Goal: Transaction & Acquisition: Purchase product/service

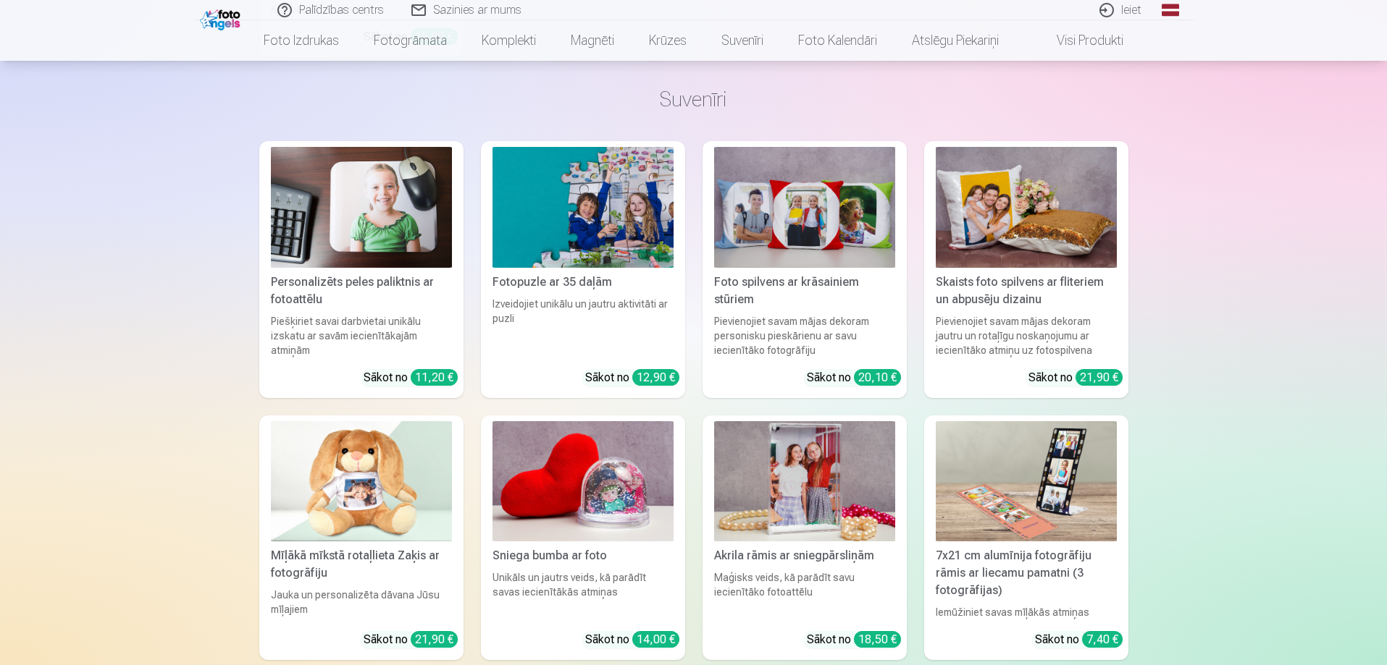
scroll to position [3113, 0]
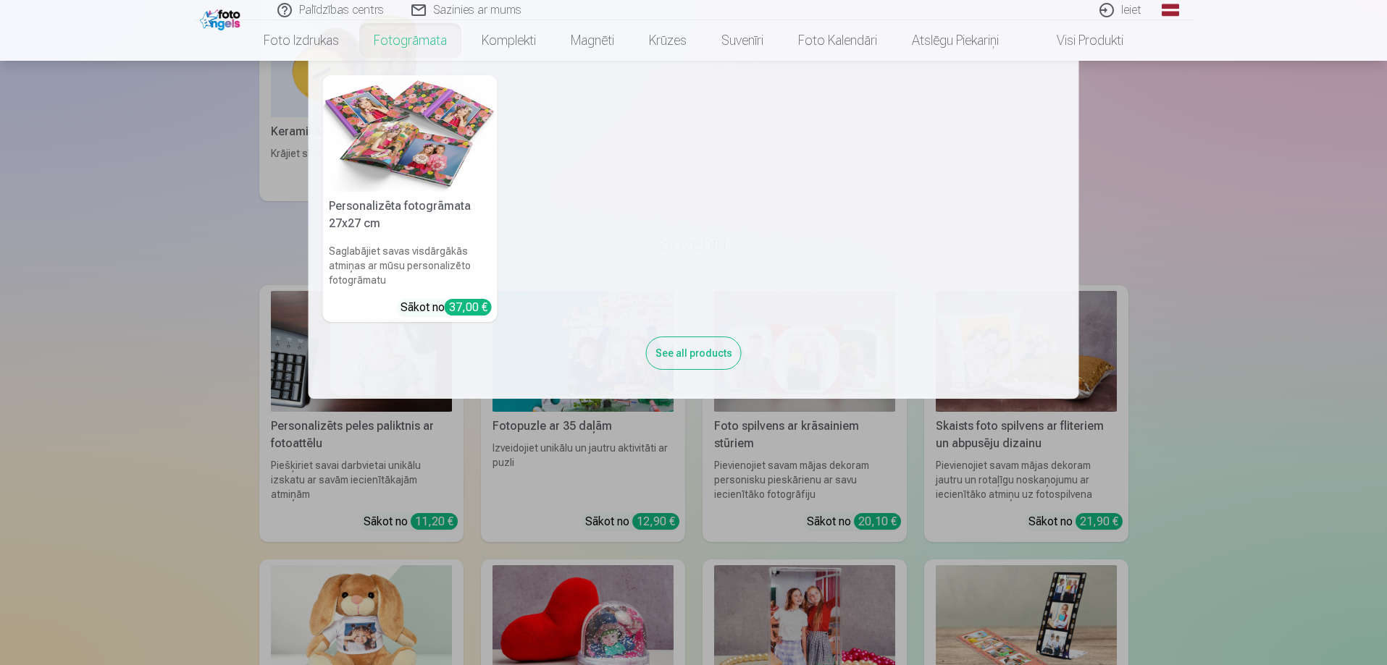
click at [398, 47] on link "Fotogrāmata" at bounding box center [410, 40] width 108 height 41
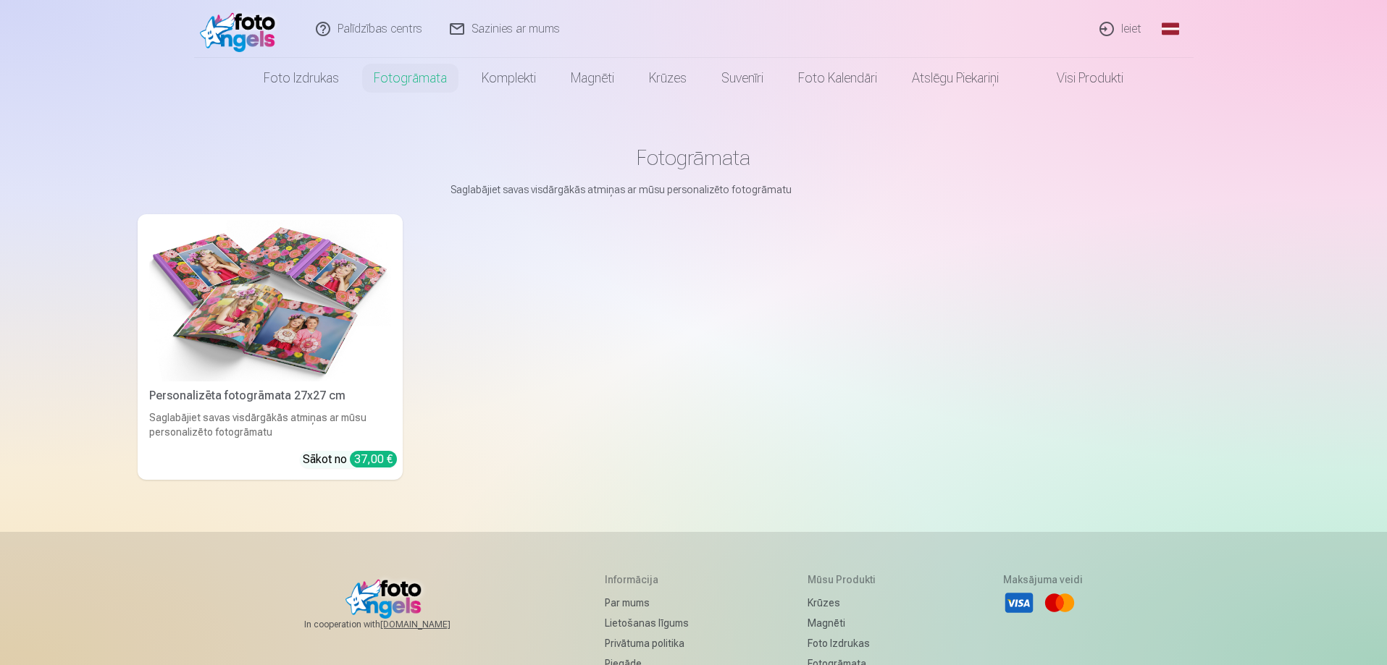
click at [270, 262] on img at bounding box center [270, 300] width 242 height 161
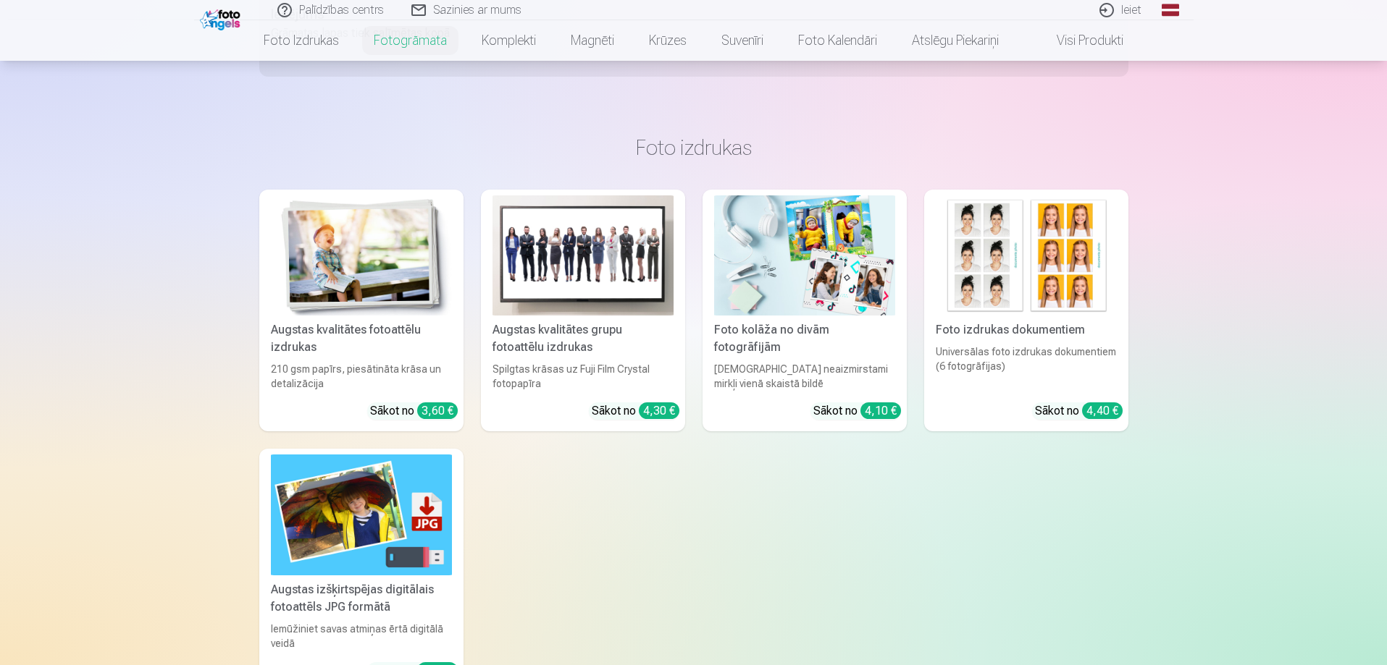
scroll to position [796, 0]
click at [608, 321] on div "Augstas kvalitātes grupu fotoattēlu izdrukas" at bounding box center [583, 338] width 193 height 35
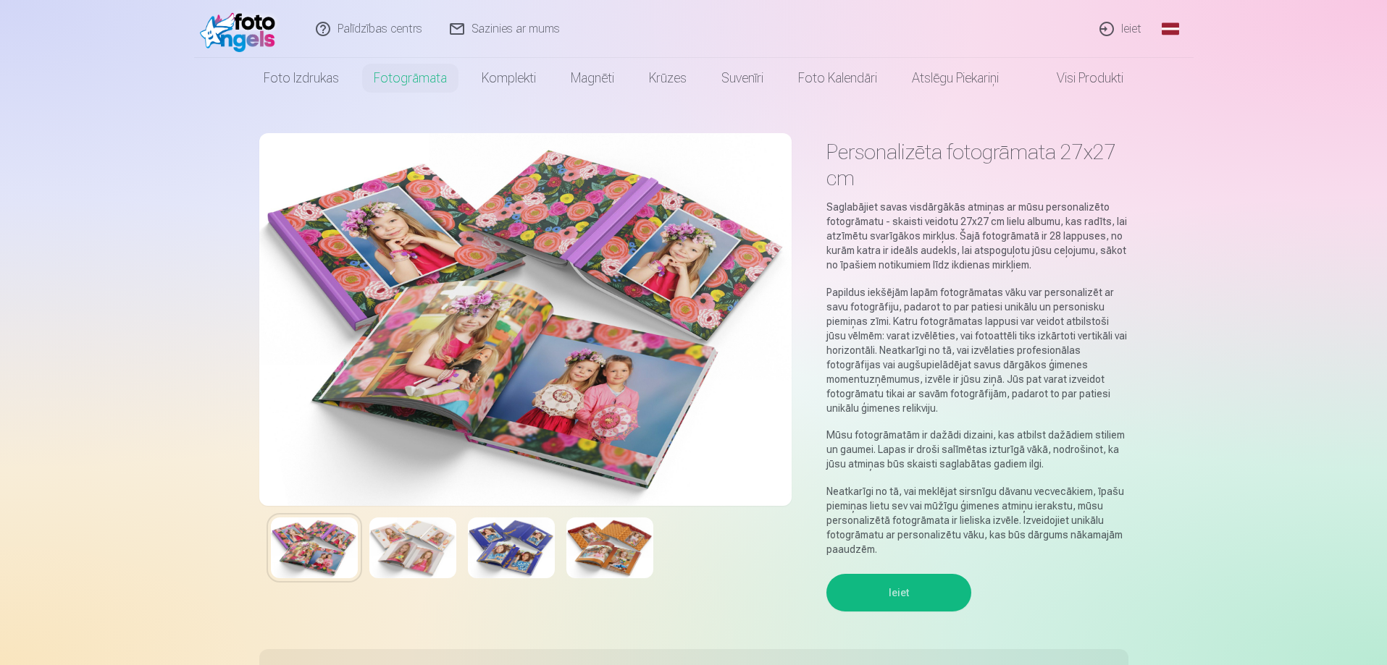
click at [449, 548] on img at bounding box center [412, 548] width 87 height 61
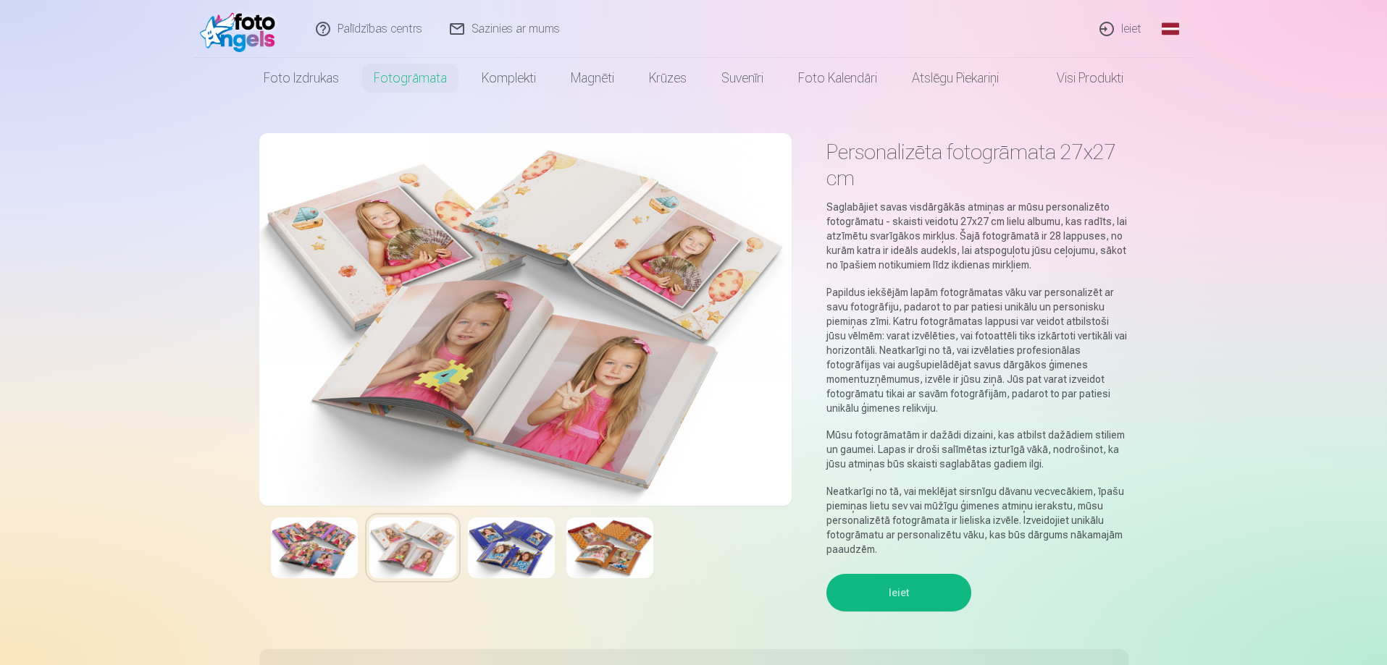
click at [513, 545] on img at bounding box center [511, 548] width 87 height 61
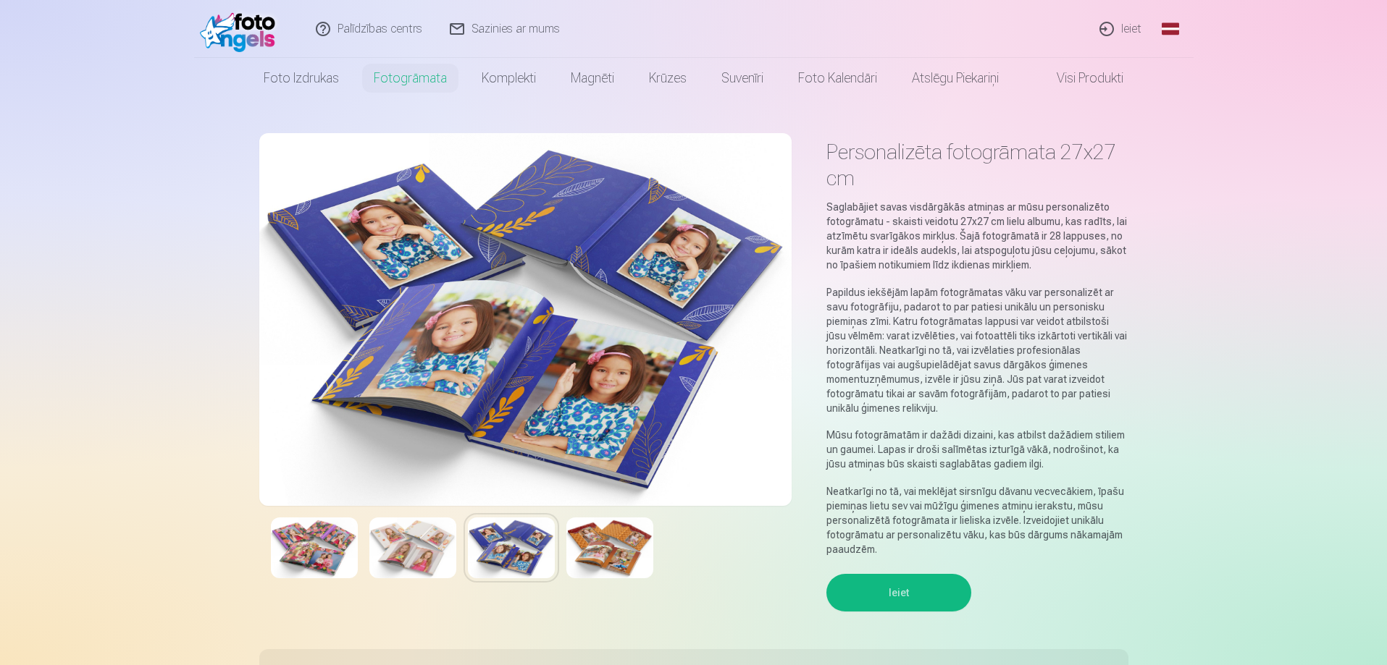
click at [591, 547] on img at bounding box center [609, 548] width 87 height 61
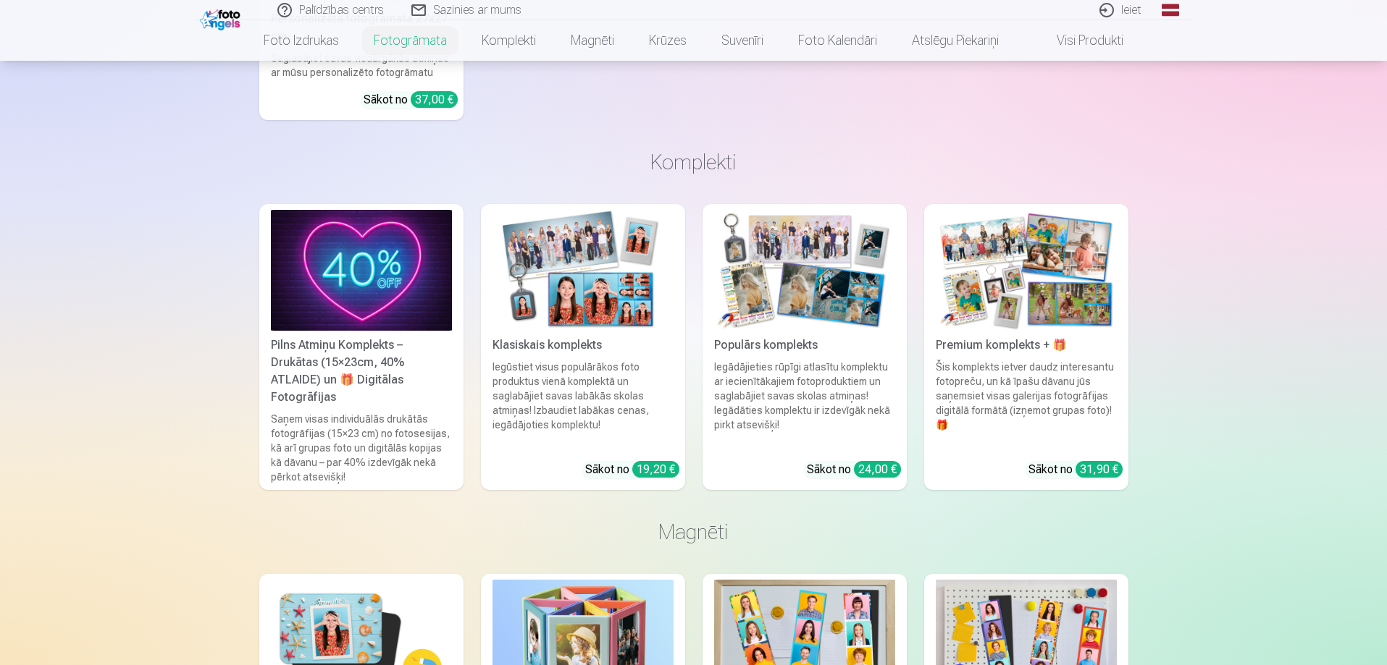
scroll to position [1738, 0]
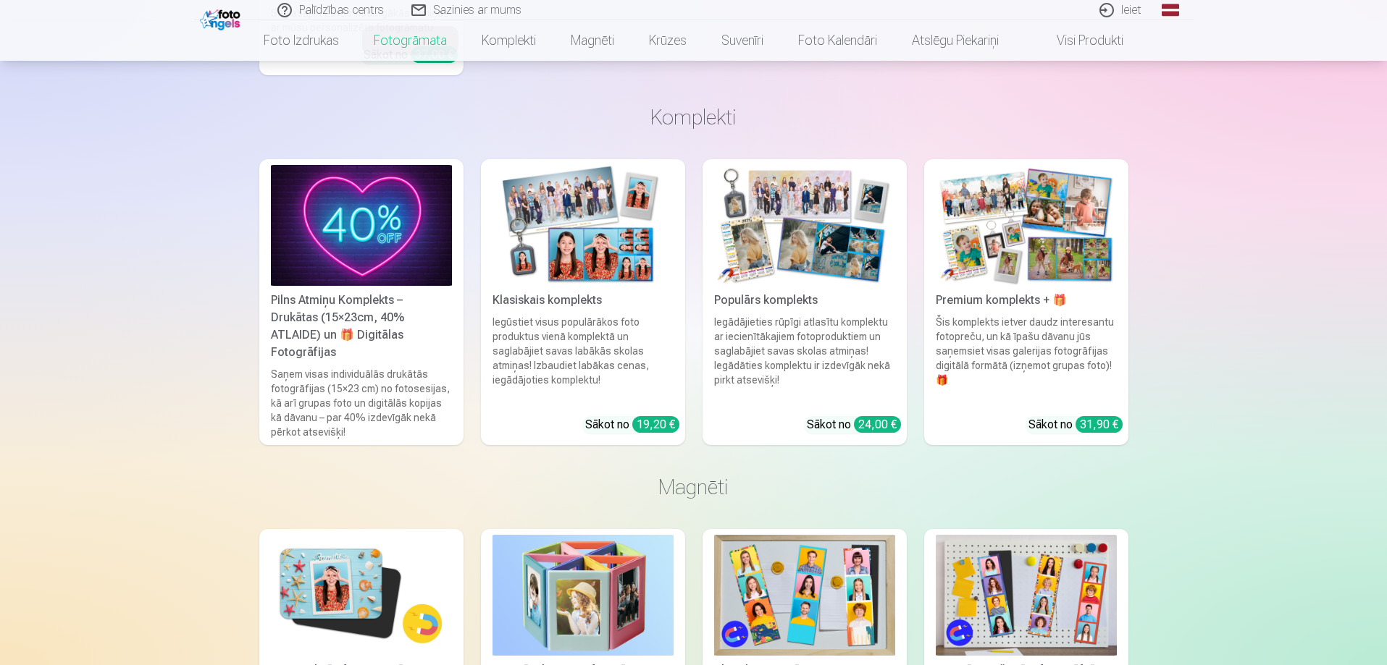
click at [580, 216] on img at bounding box center [582, 225] width 181 height 121
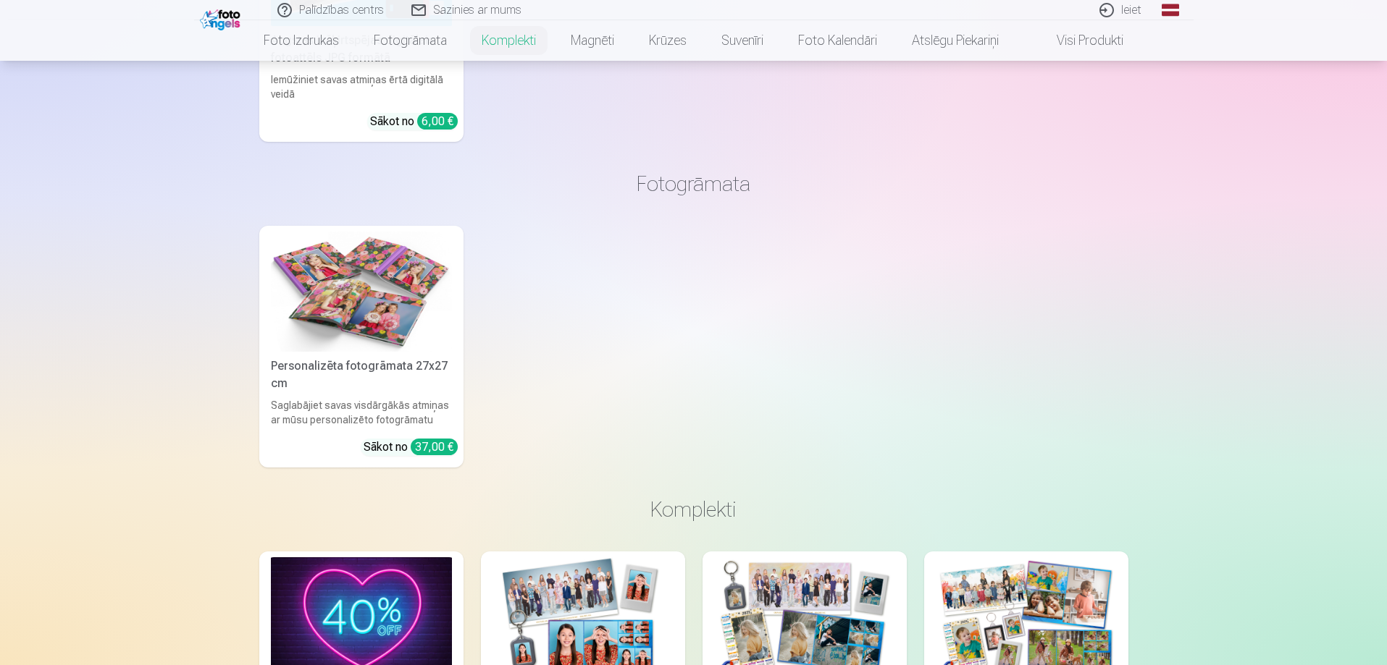
scroll to position [1521, 0]
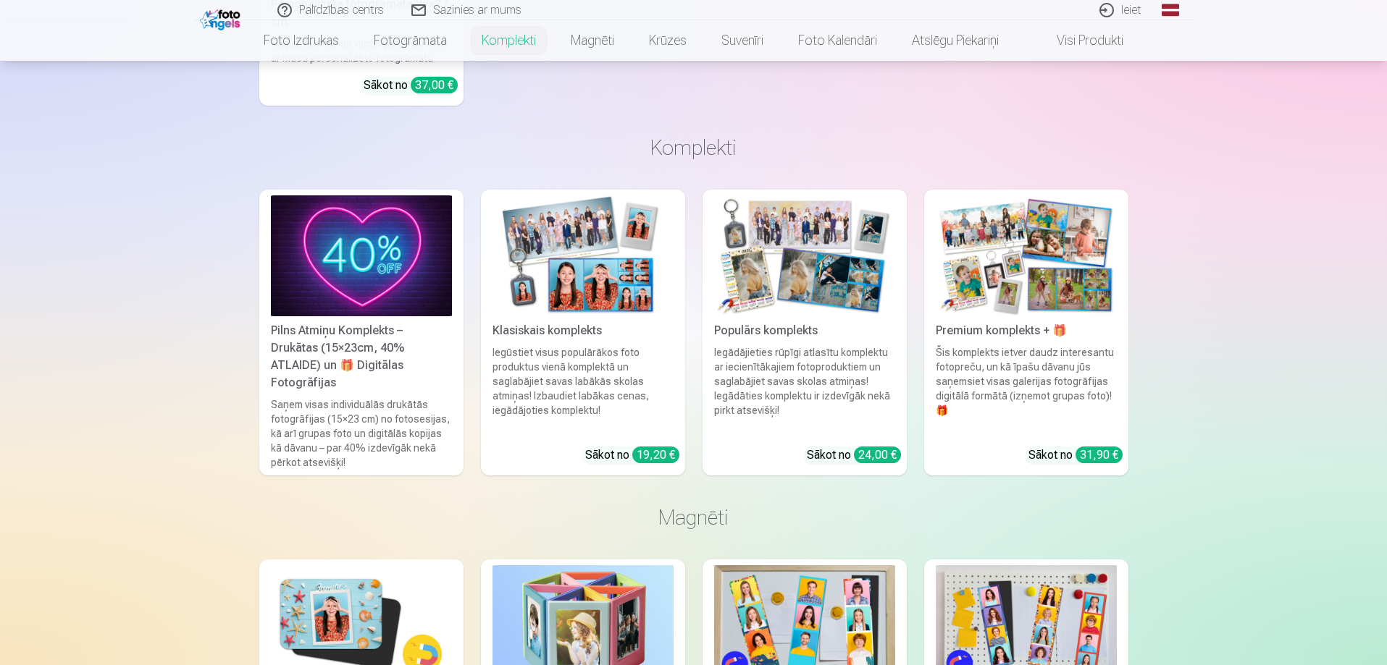
click at [822, 235] on img at bounding box center [804, 255] width 181 height 121
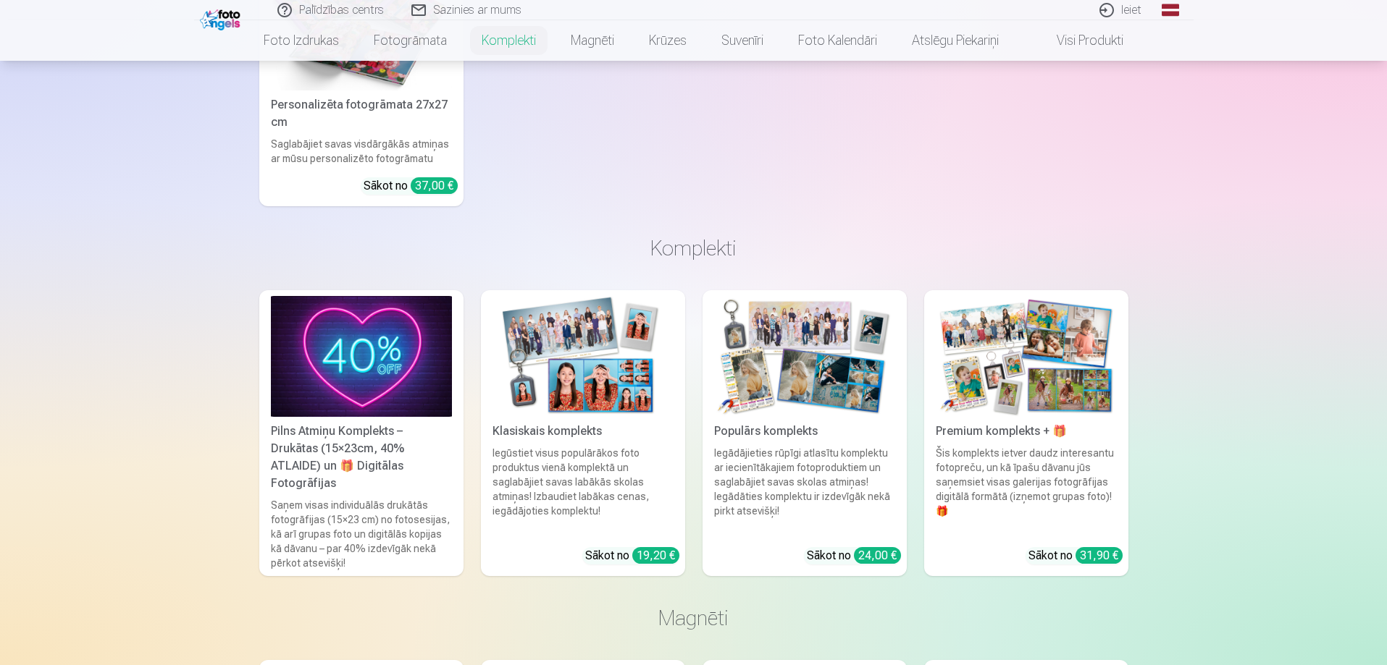
scroll to position [1448, 0]
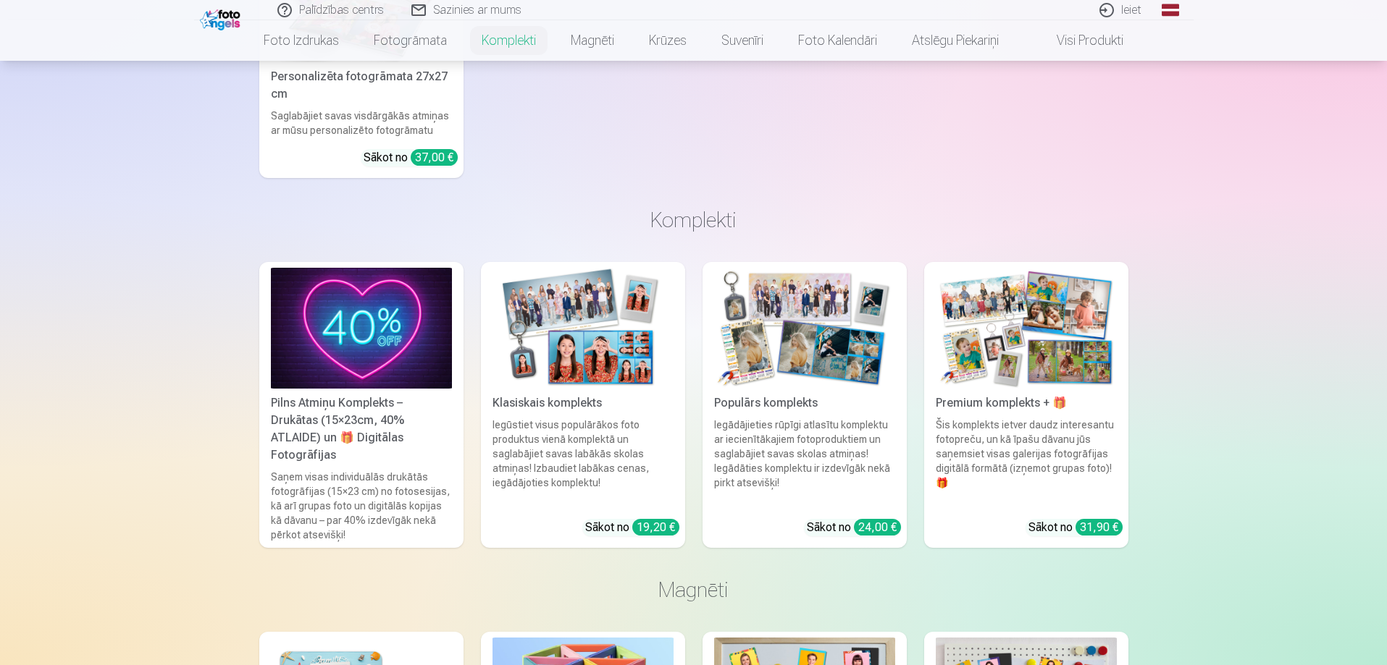
click at [342, 302] on img at bounding box center [361, 328] width 181 height 121
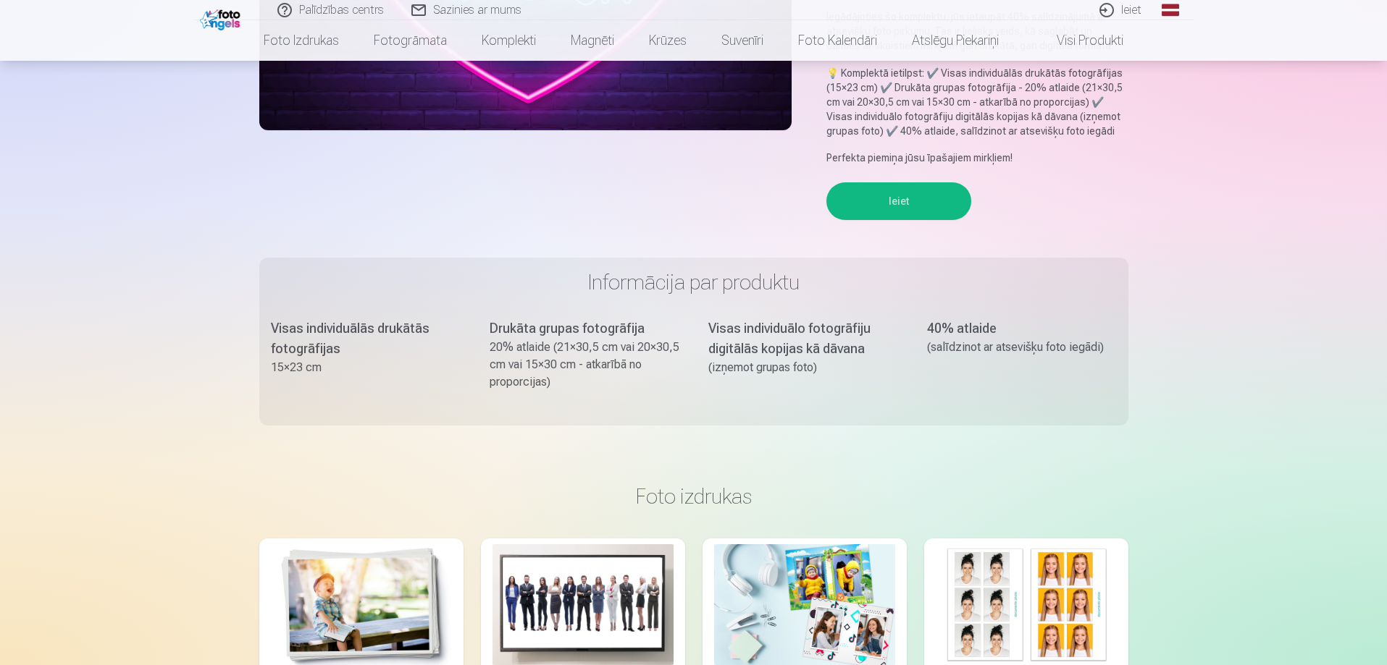
scroll to position [362, 0]
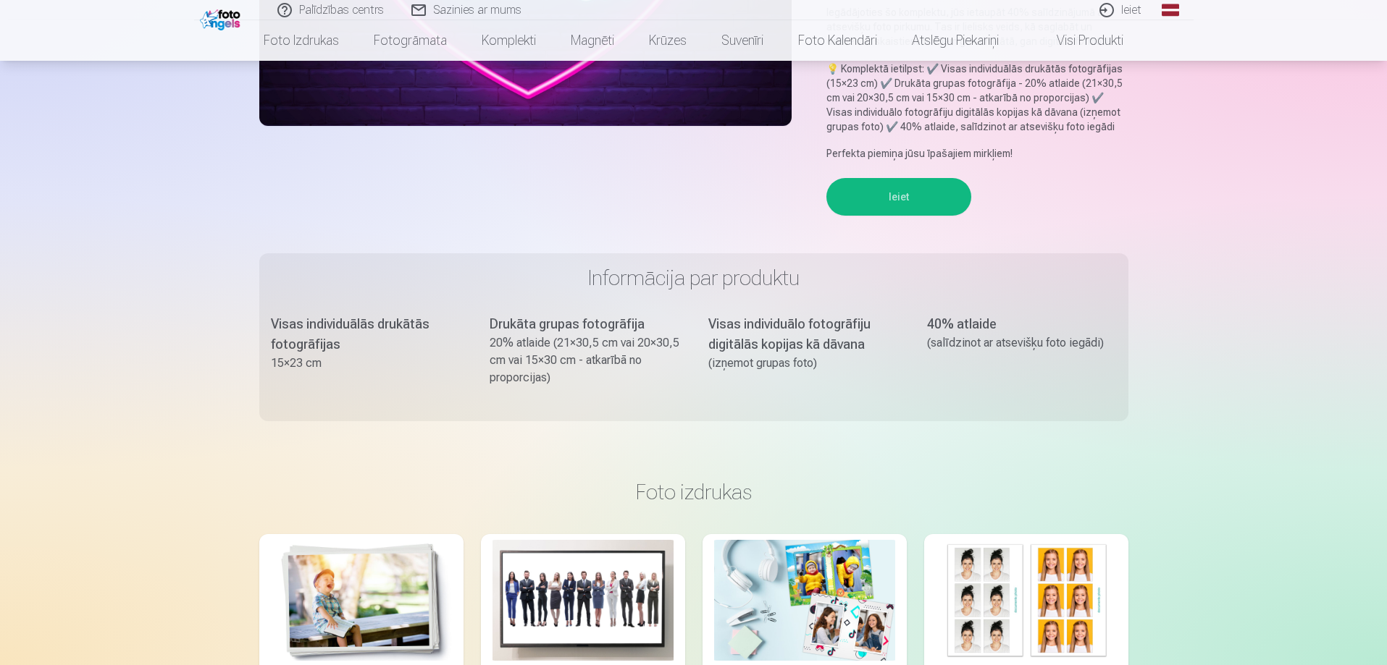
click at [877, 207] on button "Ieiet" at bounding box center [898, 197] width 145 height 38
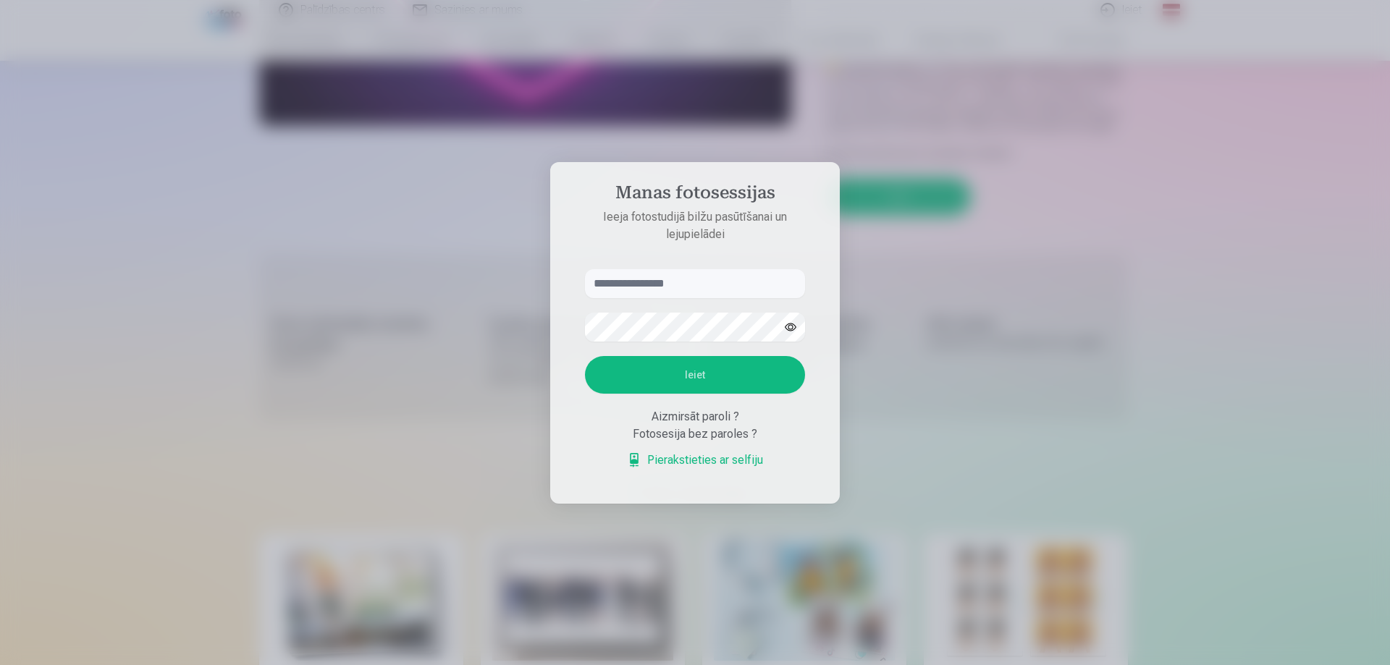
click at [1053, 233] on div at bounding box center [695, 332] width 1390 height 665
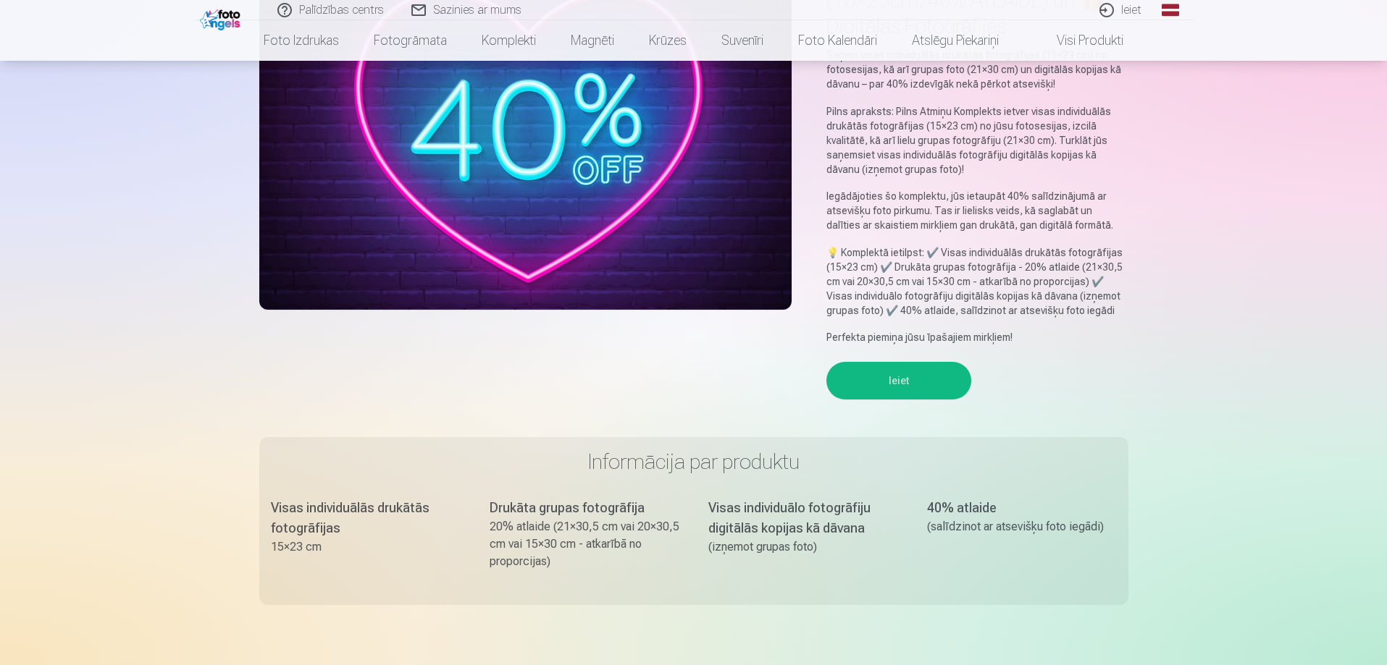
scroll to position [0, 0]
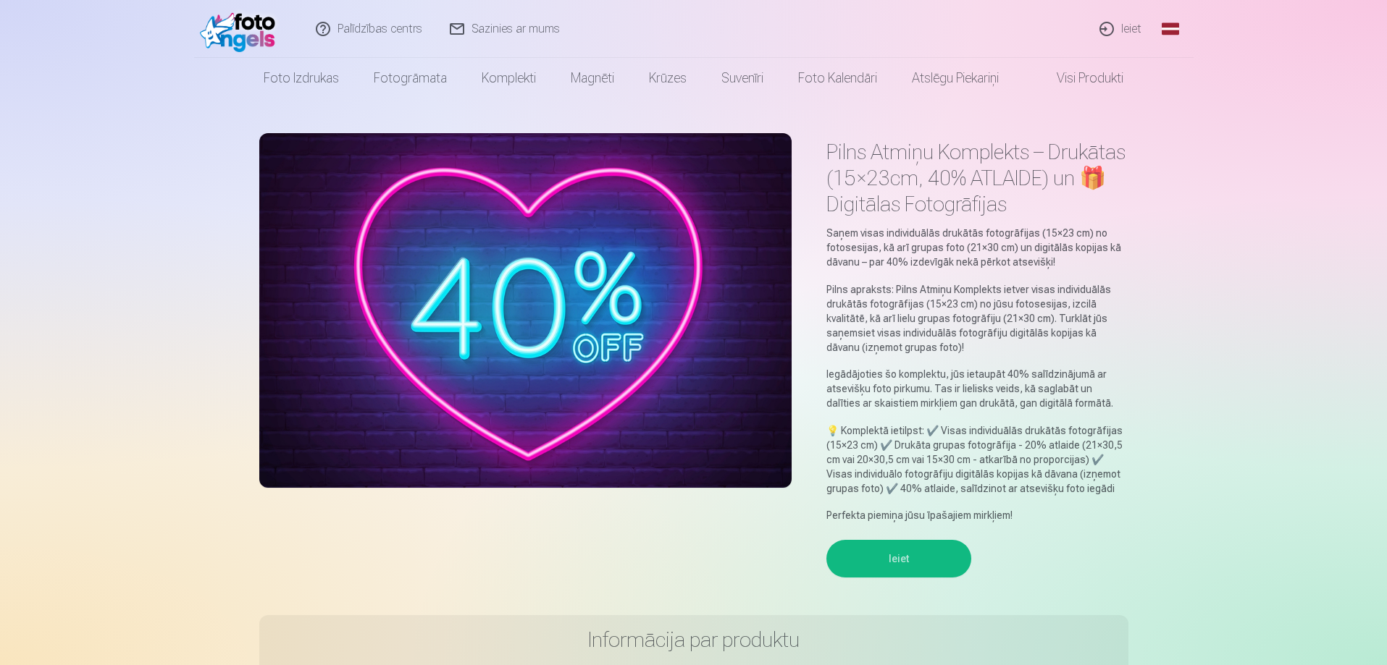
click at [1088, 80] on link "Visi produkti" at bounding box center [1078, 78] width 125 height 41
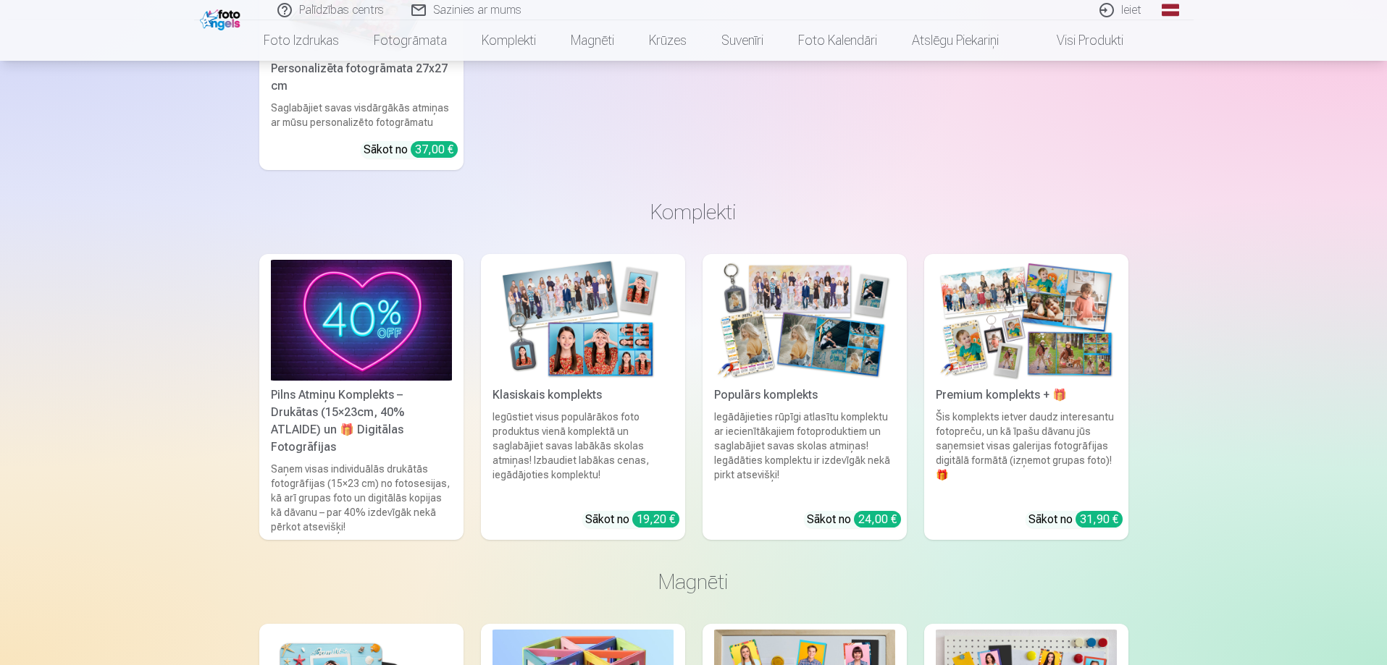
scroll to position [1376, 0]
